Goal: Communication & Community: Answer question/provide support

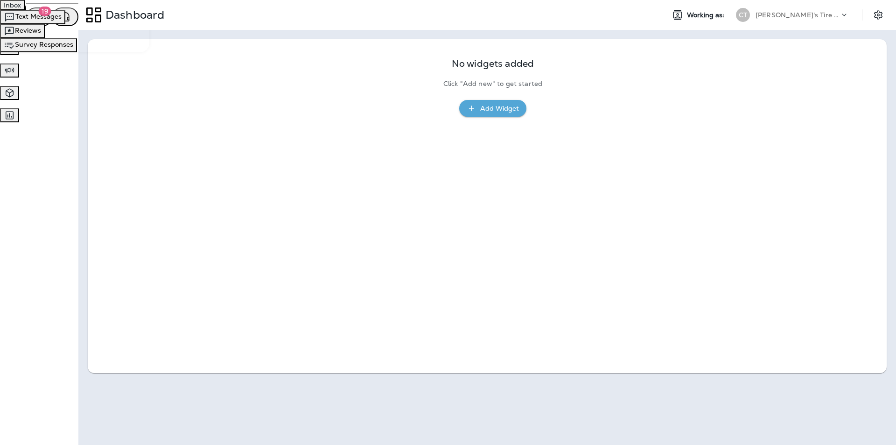
click at [13, 52] on icon "button" at bounding box center [9, 48] width 8 height 8
click at [62, 21] on span "Text Messages" at bounding box center [38, 16] width 46 height 8
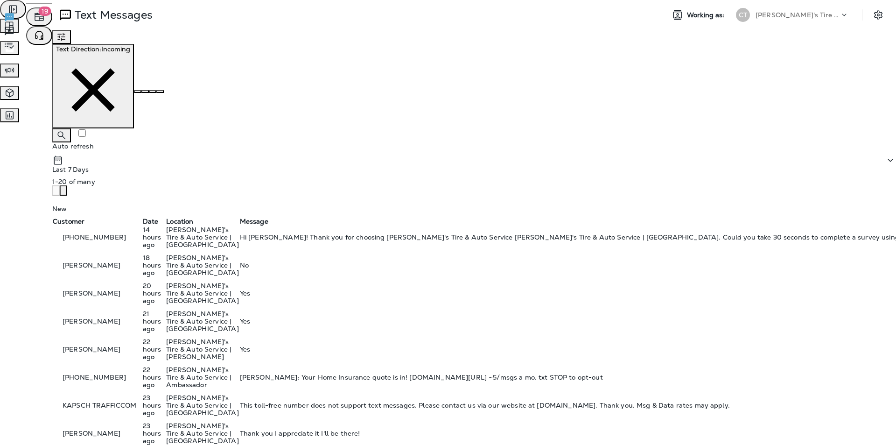
click at [41, 35] on span "Reviews" at bounding box center [28, 30] width 26 height 8
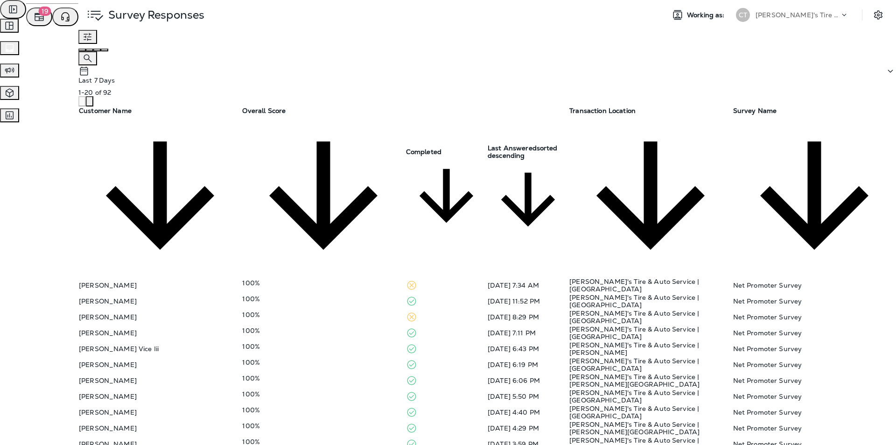
click at [331, 389] on div "100%" at bounding box center [323, 393] width 162 height 7
click at [358, 374] on div "100%" at bounding box center [323, 377] width 162 height 7
click at [339, 343] on div "100%" at bounding box center [323, 346] width 162 height 7
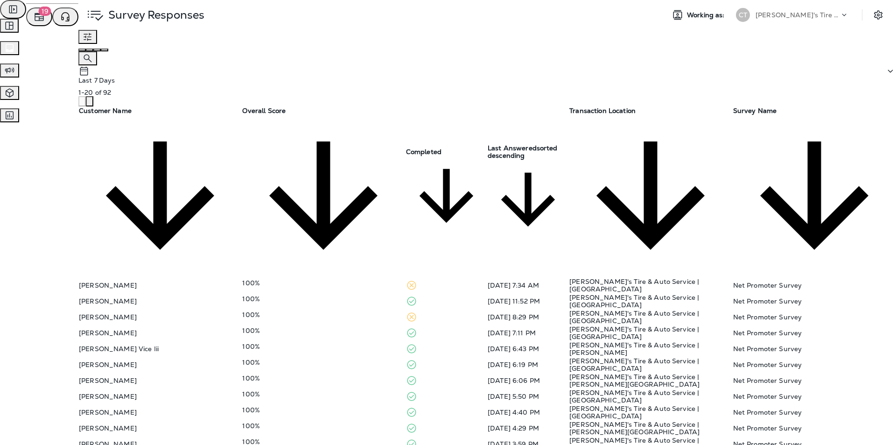
click at [4, 6] on icon "close" at bounding box center [4, 6] width 0 height 0
click at [337, 358] on div "100%" at bounding box center [323, 361] width 162 height 7
click at [4, 6] on icon "close" at bounding box center [4, 6] width 0 height 0
click at [348, 343] on div "100%" at bounding box center [323, 346] width 162 height 7
click at [4, 6] on icon "close" at bounding box center [4, 6] width 0 height 0
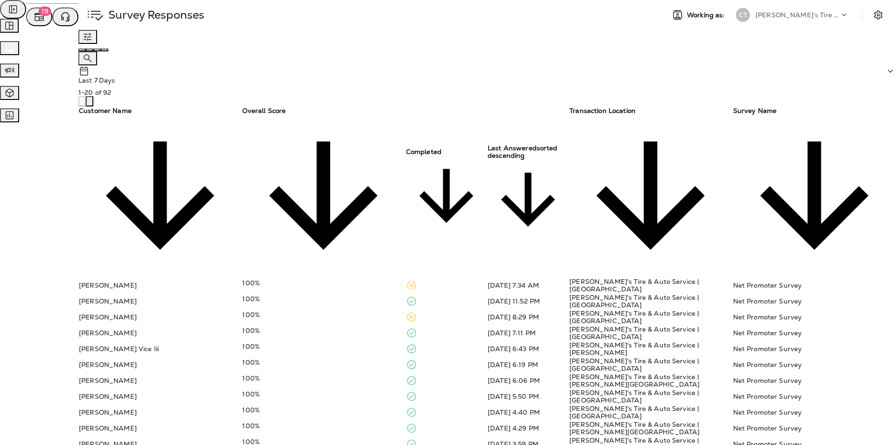
click at [344, 327] on div "100%" at bounding box center [323, 330] width 162 height 7
click at [4, 6] on icon "close" at bounding box center [4, 6] width 0 height 0
click at [340, 311] on div "100%" at bounding box center [323, 314] width 162 height 7
click at [13, 15] on icon "close" at bounding box center [9, 11] width 7 height 7
click at [339, 293] on td "100%" at bounding box center [323, 301] width 163 height 16
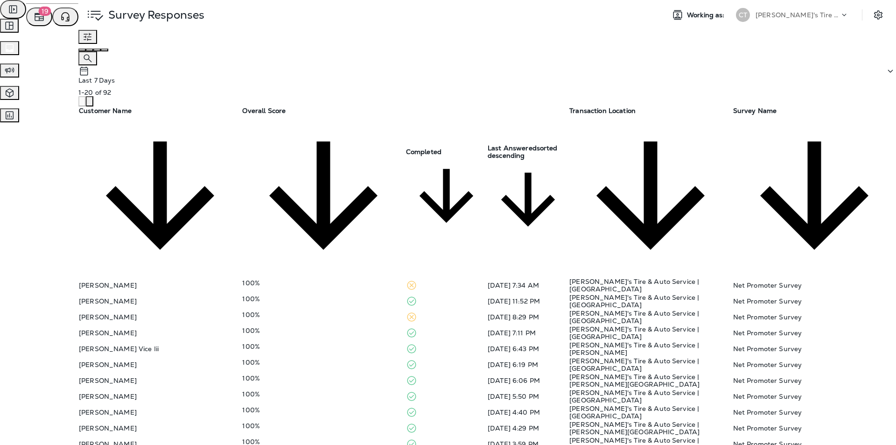
click at [4, 6] on icon "close" at bounding box center [4, 6] width 0 height 0
click at [332, 279] on div "100%" at bounding box center [323, 282] width 162 height 7
click at [13, 15] on icon "close" at bounding box center [9, 11] width 7 height 7
